Goal: Transaction & Acquisition: Purchase product/service

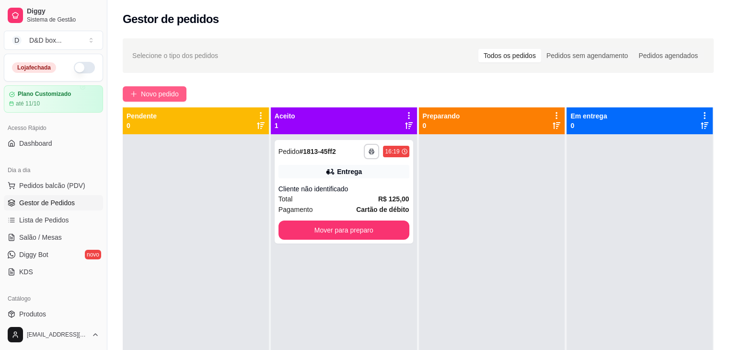
click at [165, 95] on span "Novo pedido" at bounding box center [160, 94] width 38 height 11
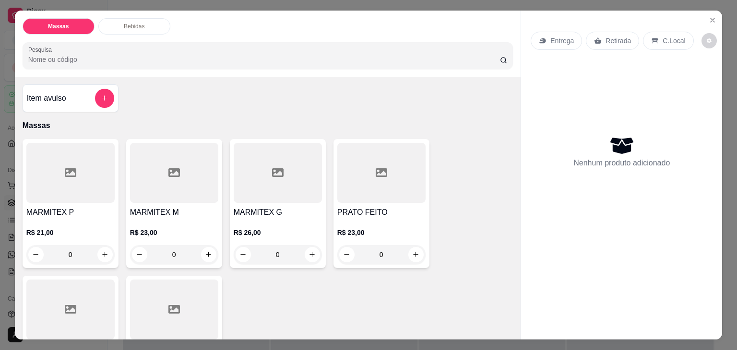
click at [152, 182] on div at bounding box center [174, 173] width 88 height 60
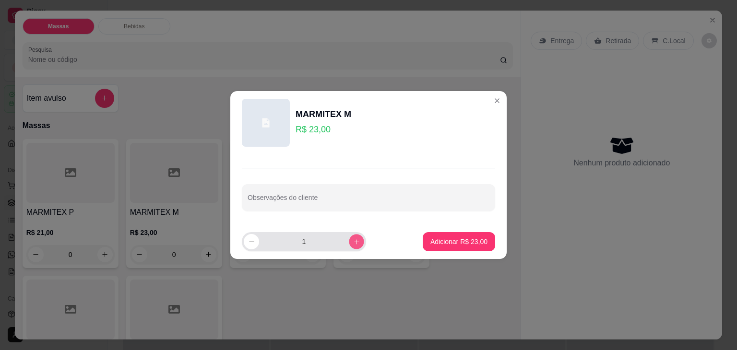
click at [349, 245] on button "increase-product-quantity" at bounding box center [356, 241] width 15 height 15
type input "4"
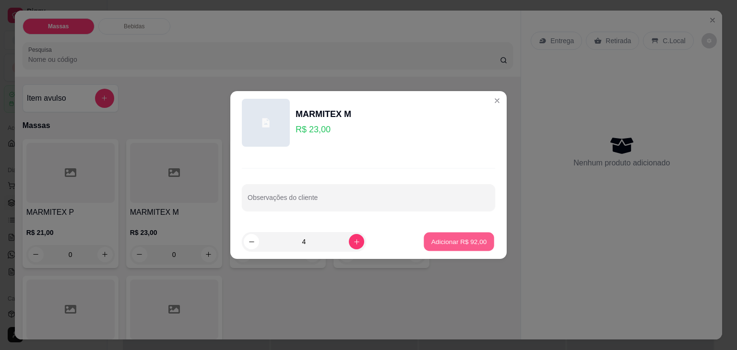
click at [449, 243] on p "Adicionar R$ 92,00" at bounding box center [459, 241] width 56 height 9
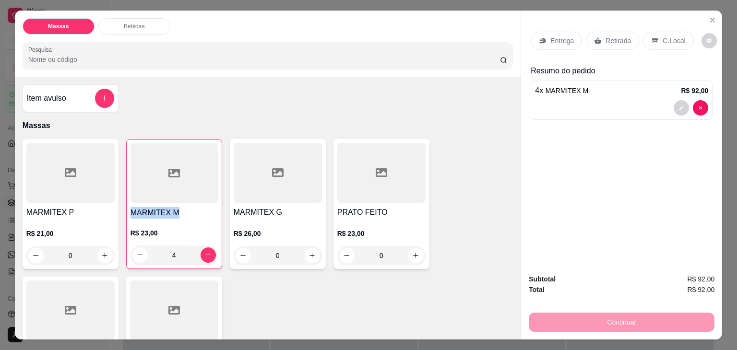
click at [194, 200] on div "MARMITEX M R$ 23,00 4" at bounding box center [174, 204] width 96 height 130
click at [136, 252] on icon "decrease-product-quantity" at bounding box center [139, 255] width 7 height 7
click at [136, 251] on icon "decrease-product-quantity" at bounding box center [139, 254] width 7 height 7
click at [186, 228] on p "R$ 23,00" at bounding box center [173, 233] width 87 height 10
click at [136, 253] on icon "decrease-product-quantity" at bounding box center [139, 255] width 7 height 7
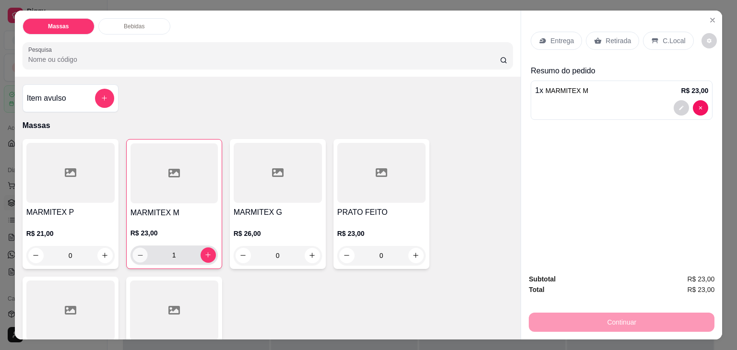
click at [136, 252] on icon "decrease-product-quantity" at bounding box center [139, 255] width 7 height 7
type input "0"
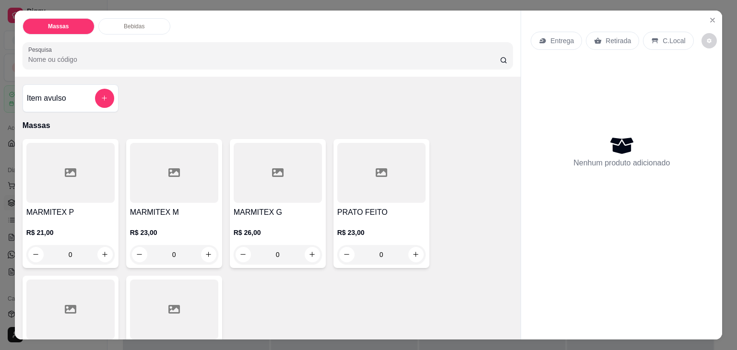
click at [195, 222] on div "R$ 23,00 0" at bounding box center [174, 241] width 88 height 46
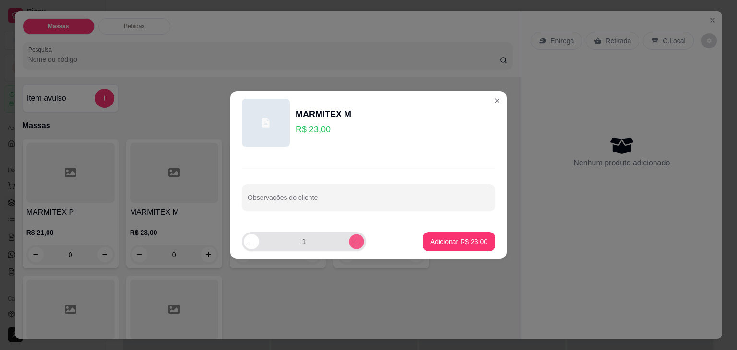
click at [353, 238] on icon "increase-product-quantity" at bounding box center [356, 241] width 7 height 7
type input "2"
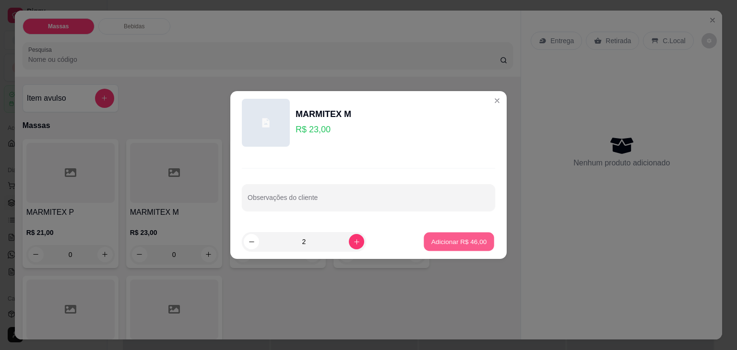
click at [443, 244] on p "Adicionar R$ 46,00" at bounding box center [459, 241] width 56 height 9
type input "2"
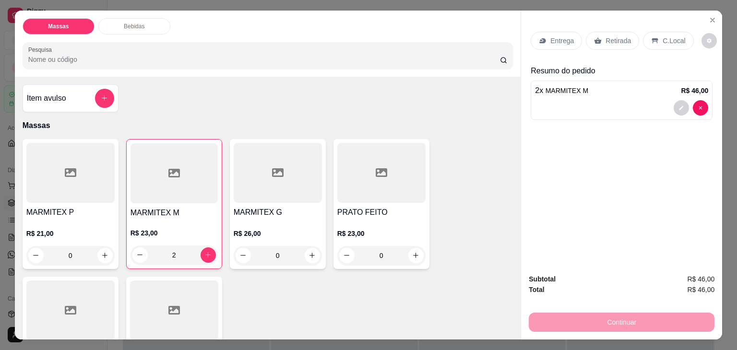
click at [94, 229] on p "R$ 21,00" at bounding box center [70, 234] width 88 height 10
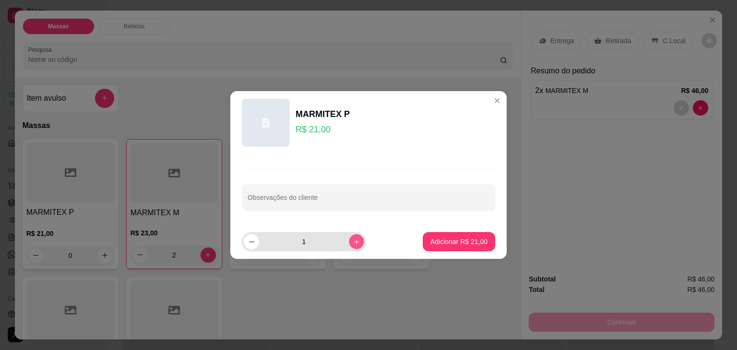
click at [349, 241] on button "increase-product-quantity" at bounding box center [356, 241] width 15 height 15
click at [248, 244] on icon "decrease-product-quantity" at bounding box center [251, 241] width 7 height 7
type input "2"
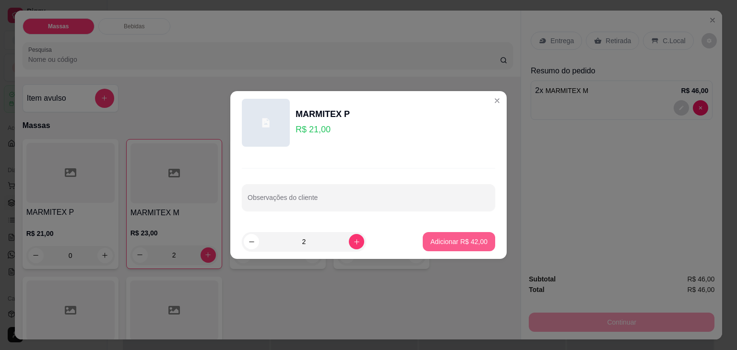
click at [448, 245] on p "Adicionar R$ 42,00" at bounding box center [458, 242] width 57 height 10
type input "2"
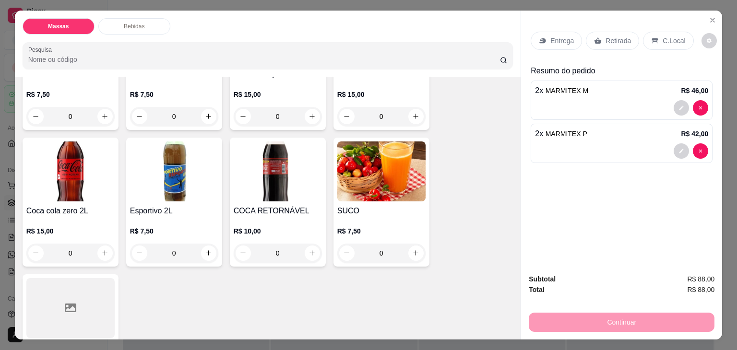
scroll to position [719, 0]
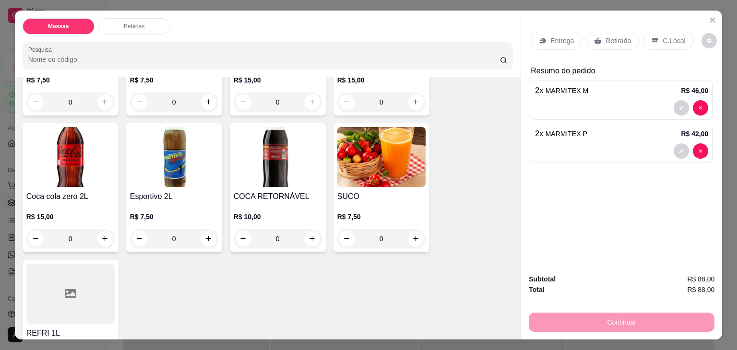
click at [258, 202] on div "R$ 10,00 0" at bounding box center [278, 225] width 88 height 46
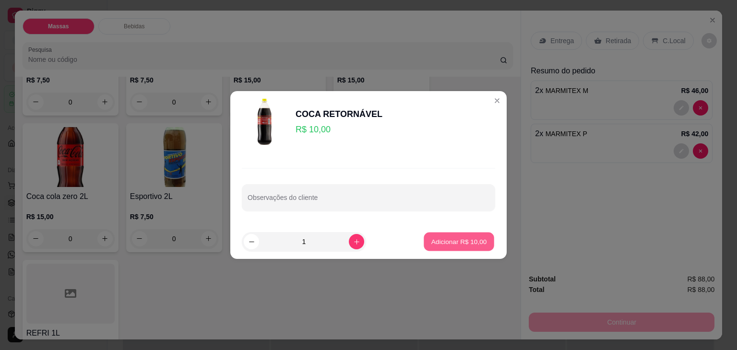
click at [451, 239] on p "Adicionar R$ 10,00" at bounding box center [459, 241] width 56 height 9
type input "1"
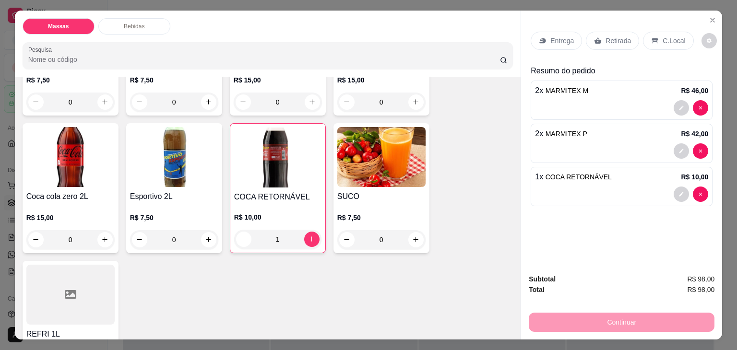
click at [550, 36] on p "Entrega" at bounding box center [561, 41] width 23 height 10
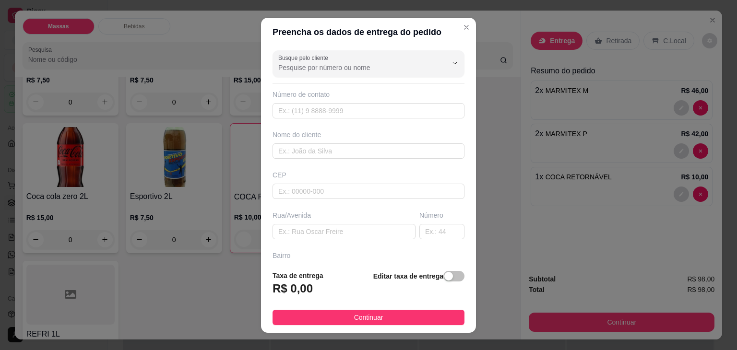
drag, startPoint x: 441, startPoint y: 272, endPoint x: 422, endPoint y: 284, distance: 22.2
click at [444, 272] on div "button" at bounding box center [448, 276] width 9 height 9
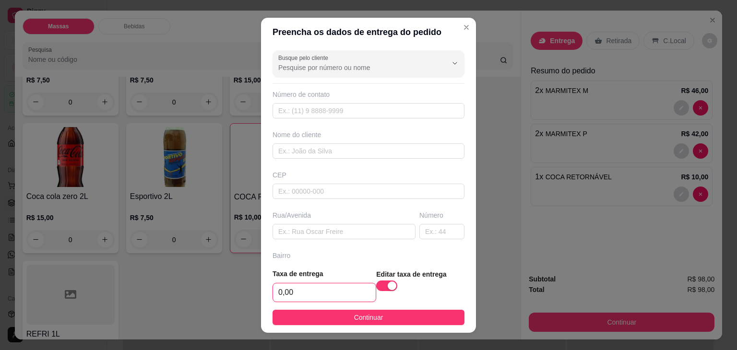
click at [339, 292] on input "0,00" at bounding box center [324, 292] width 103 height 18
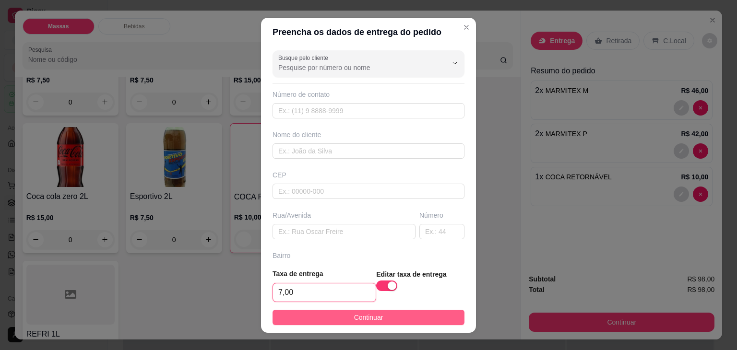
type input "7,00"
click at [362, 313] on span "Continuar" at bounding box center [368, 317] width 29 height 11
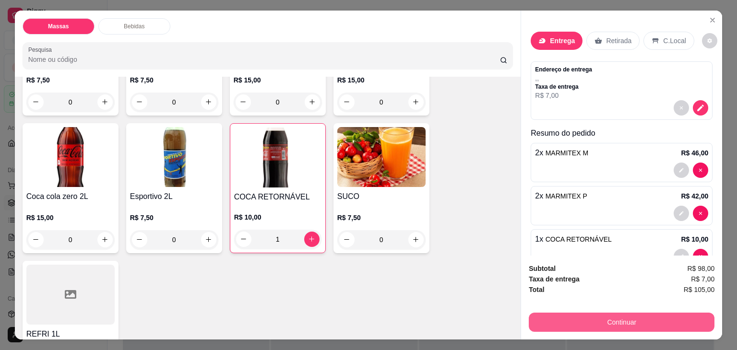
click at [600, 310] on div "Continuar" at bounding box center [621, 321] width 186 height 22
click at [562, 317] on button "Continuar" at bounding box center [621, 322] width 186 height 19
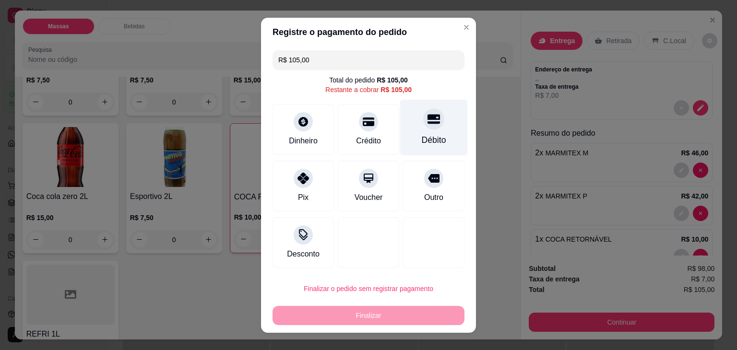
drag, startPoint x: 417, startPoint y: 129, endPoint x: 412, endPoint y: 169, distance: 40.1
click at [417, 130] on div "Débito" at bounding box center [434, 127] width 68 height 56
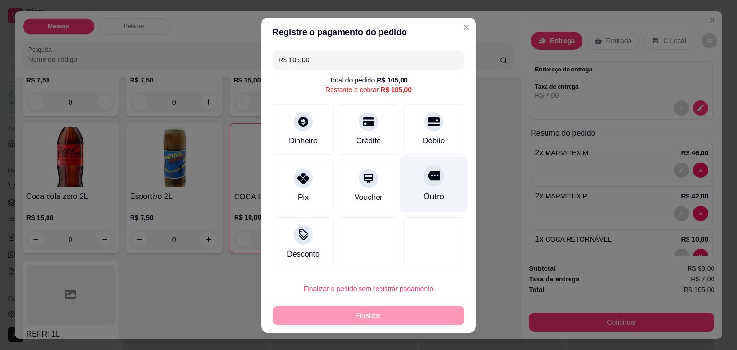
type input "R$ 0,00"
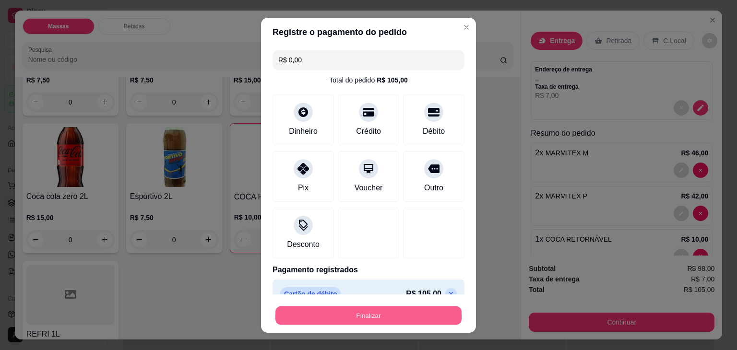
click at [400, 312] on button "Finalizar" at bounding box center [368, 315] width 186 height 19
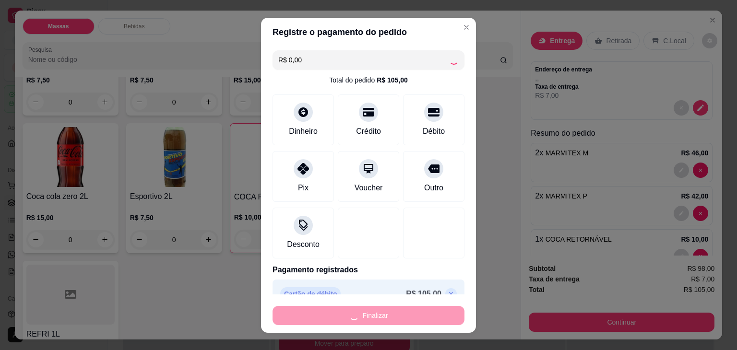
type input "0"
type input "-R$ 105,00"
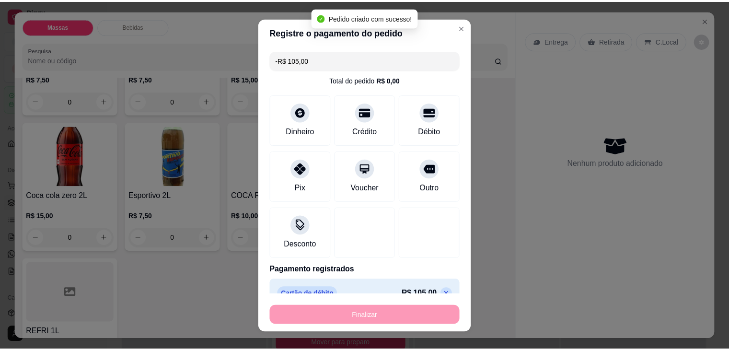
scroll to position [718, 0]
